Goal: Transaction & Acquisition: Book appointment/travel/reservation

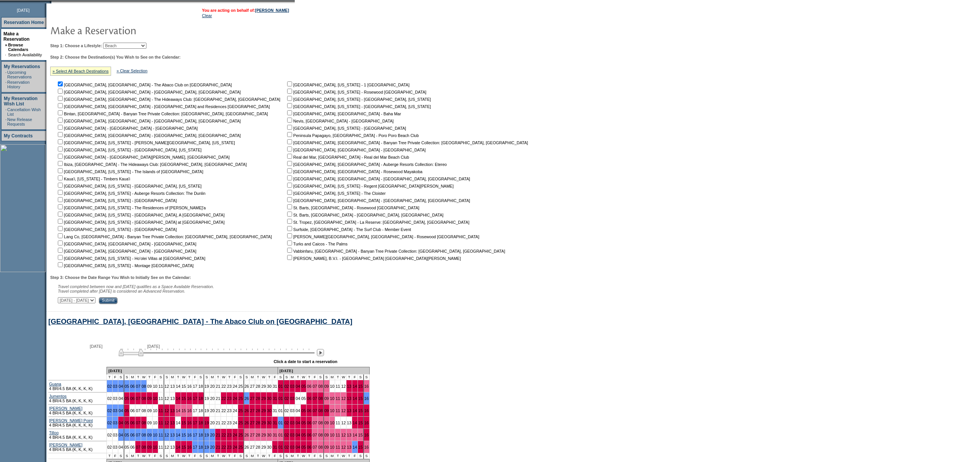
scroll to position [184, 0]
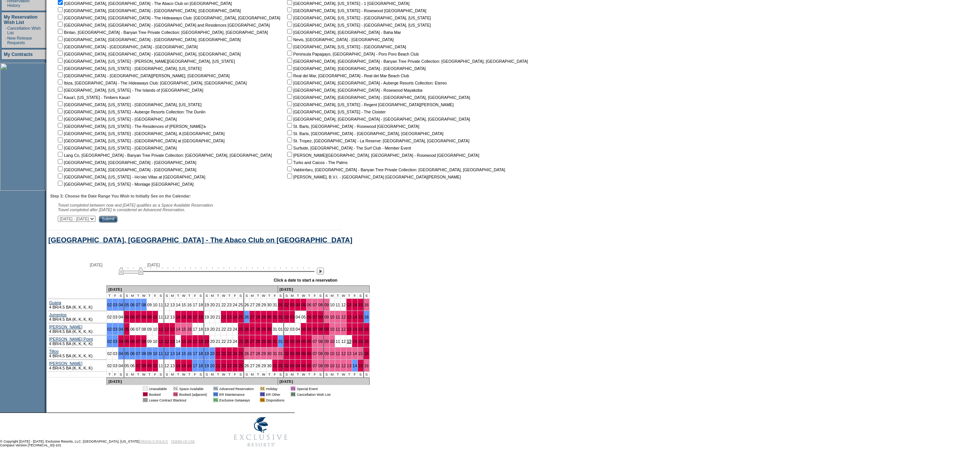
click at [347, 339] on link "13" at bounding box center [349, 341] width 5 height 5
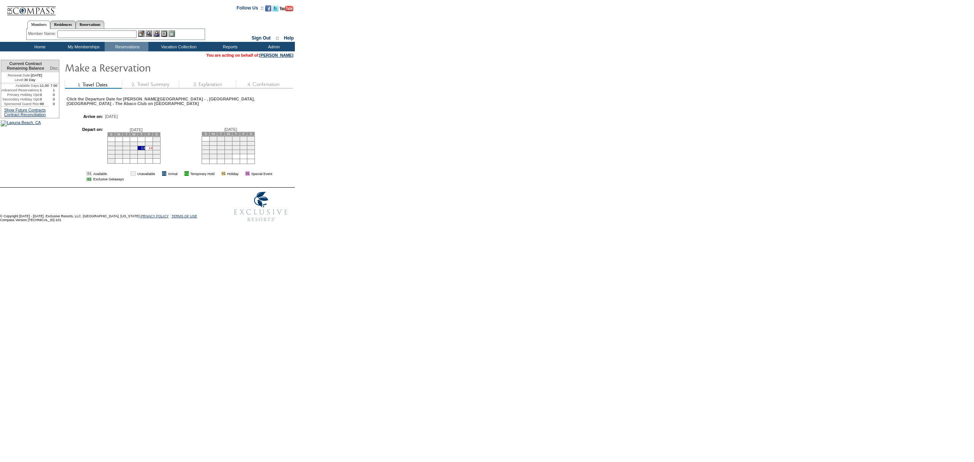
click at [153, 146] on link "14" at bounding box center [151, 148] width 4 height 4
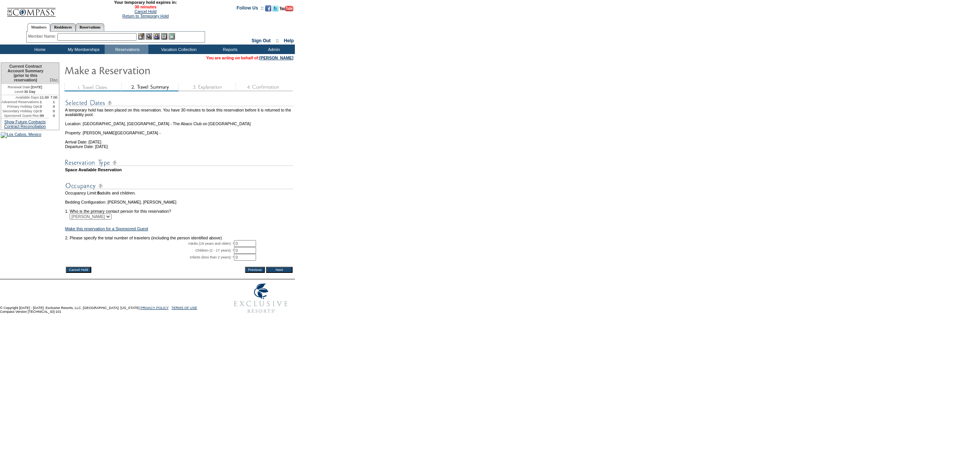
drag, startPoint x: 247, startPoint y: 256, endPoint x: 163, endPoint y: 248, distance: 84.1
click at [163, 248] on tbody "A temporary hold has been placed on this reservation. You have 30 minutes to bo…" at bounding box center [179, 180] width 228 height 172
type input "2"
click at [246, 226] on td at bounding box center [179, 222] width 228 height 7
drag, startPoint x: 299, startPoint y: 285, endPoint x: 287, endPoint y: 285, distance: 12.2
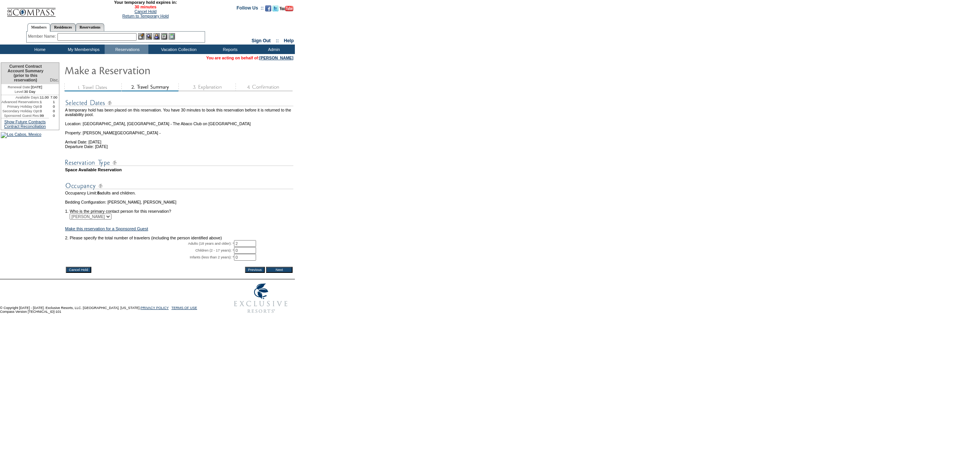
click at [297, 285] on form "29:59 Your temporary hold expires in: 30 minutes Cancel Hold Return to Temporar…" at bounding box center [487, 158] width 974 height 317
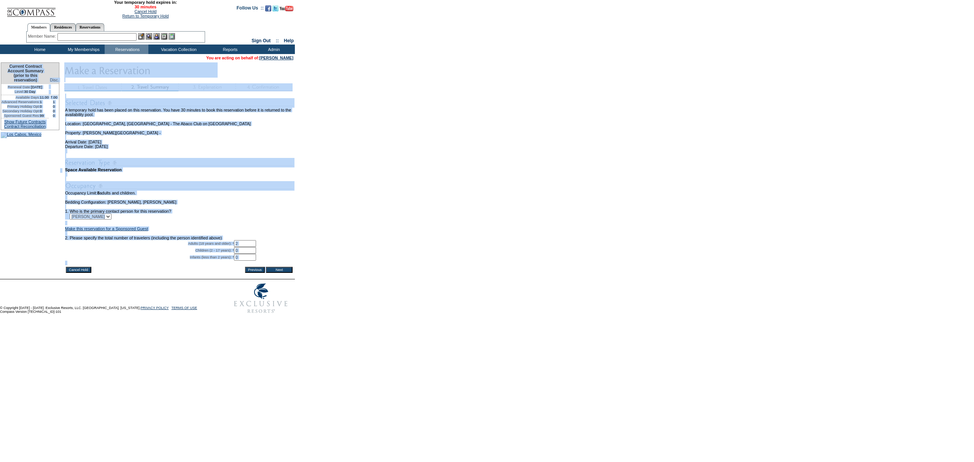
click at [286, 273] on input "Next" at bounding box center [279, 270] width 27 height 6
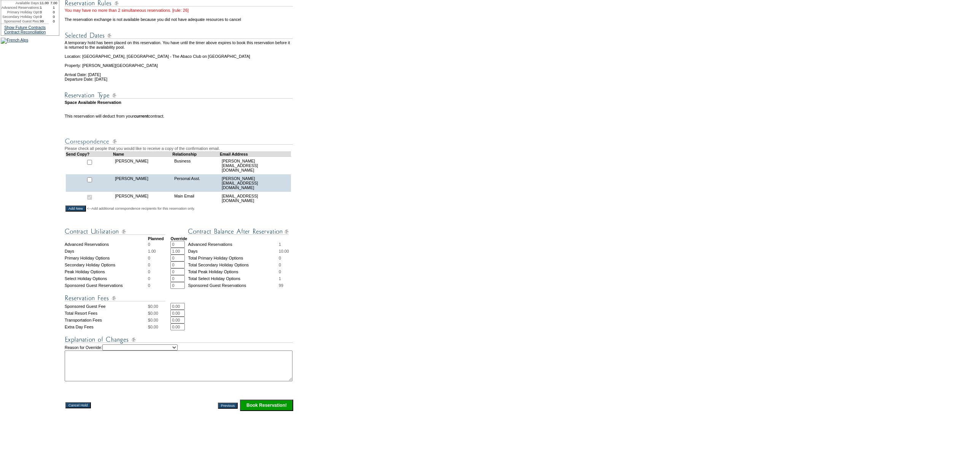
scroll to position [147, 0]
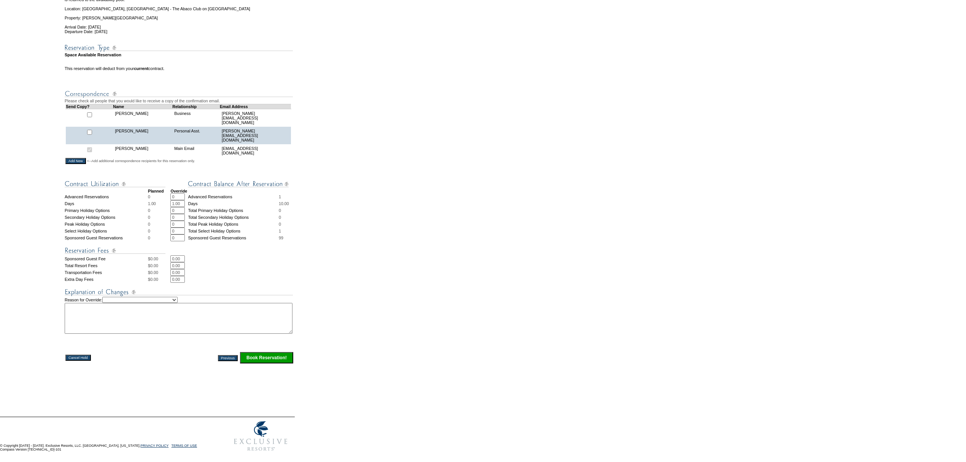
click at [172, 304] on textarea at bounding box center [179, 318] width 228 height 31
click at [173, 303] on textarea at bounding box center [179, 318] width 228 height 31
drag, startPoint x: 168, startPoint y: 294, endPoint x: 164, endPoint y: 299, distance: 6.0
click at [168, 297] on select "Creating Continuous Stay Days Rebooked After Cancellation Editing Occupant Expe…" at bounding box center [139, 300] width 75 height 6
select select "1044"
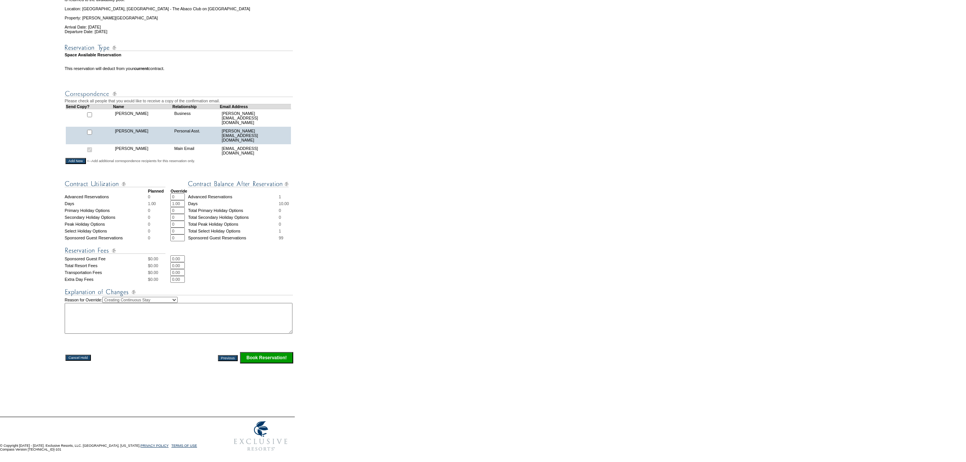
click at [112, 297] on select "Creating Continuous Stay Days Rebooked After Cancellation Editing Occupant Expe…" at bounding box center [139, 300] width 75 height 6
click at [162, 317] on textarea at bounding box center [179, 318] width 228 height 31
type textarea "JW"
click at [275, 360] on input "Book Reservation!" at bounding box center [266, 357] width 53 height 11
